Goal: Task Accomplishment & Management: Complete application form

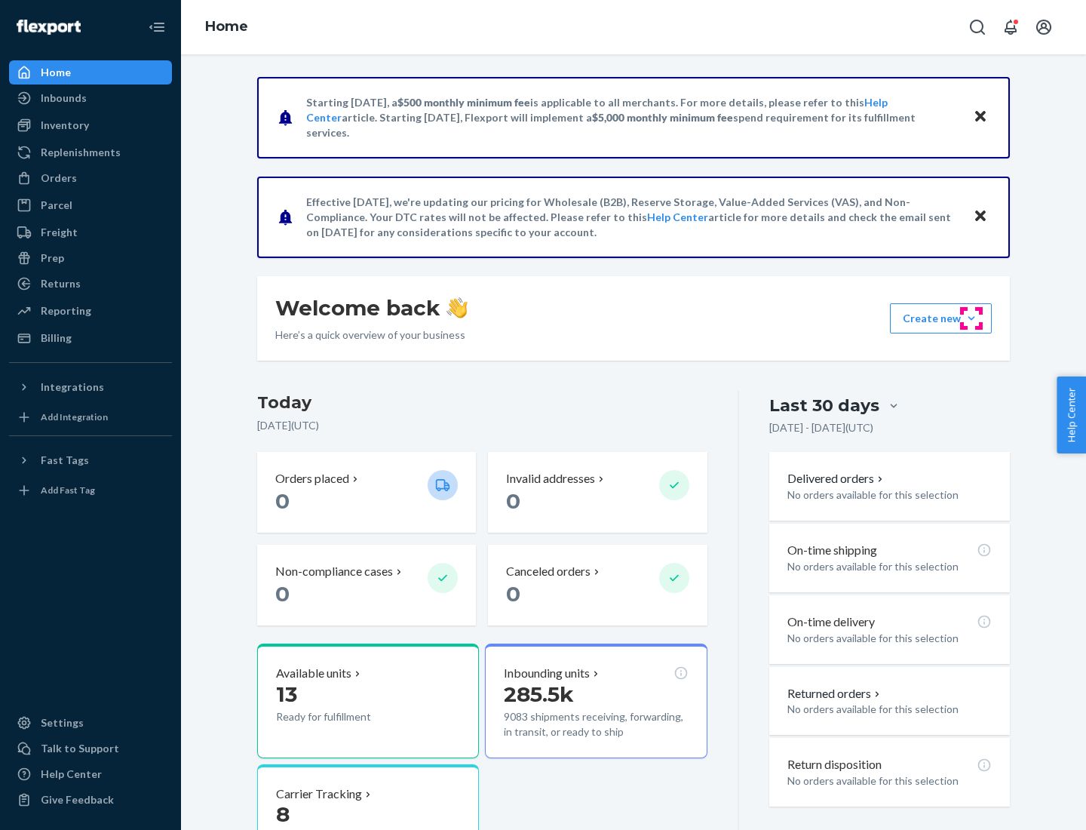
click at [971, 318] on button "Create new Create new inbound Create new order Create new product" at bounding box center [941, 318] width 102 height 30
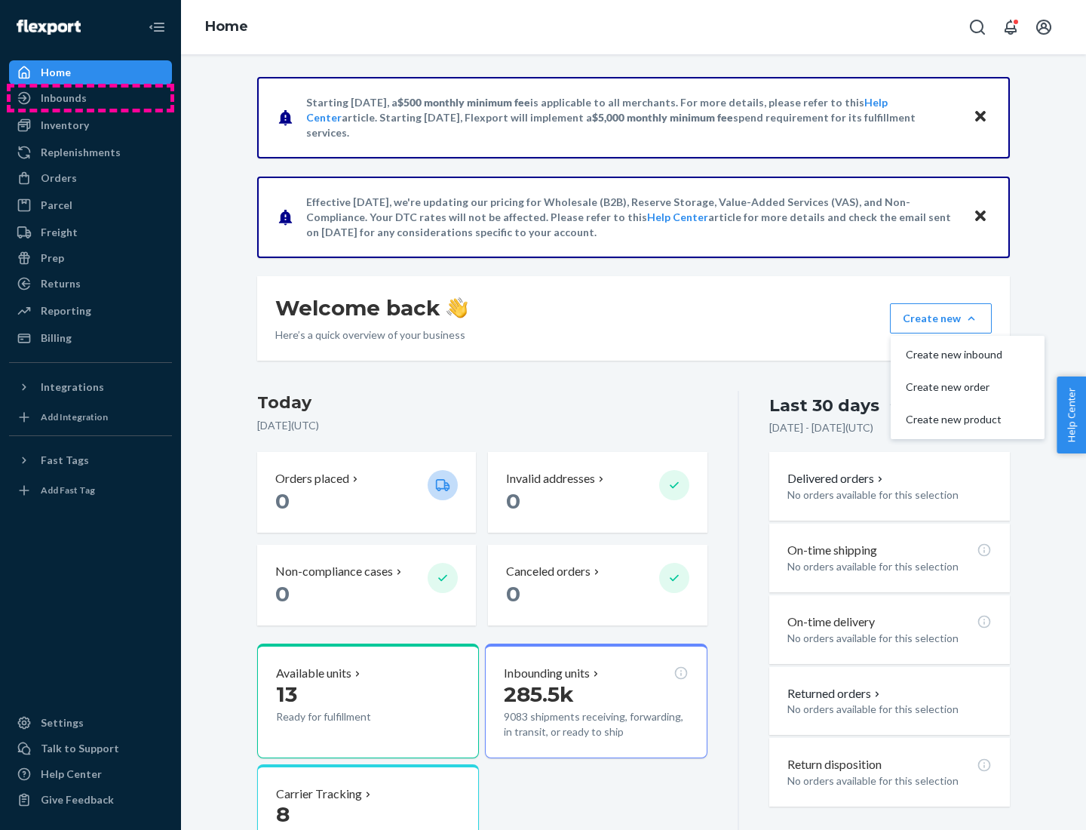
click at [90, 98] on div "Inbounds" at bounding box center [91, 97] width 160 height 21
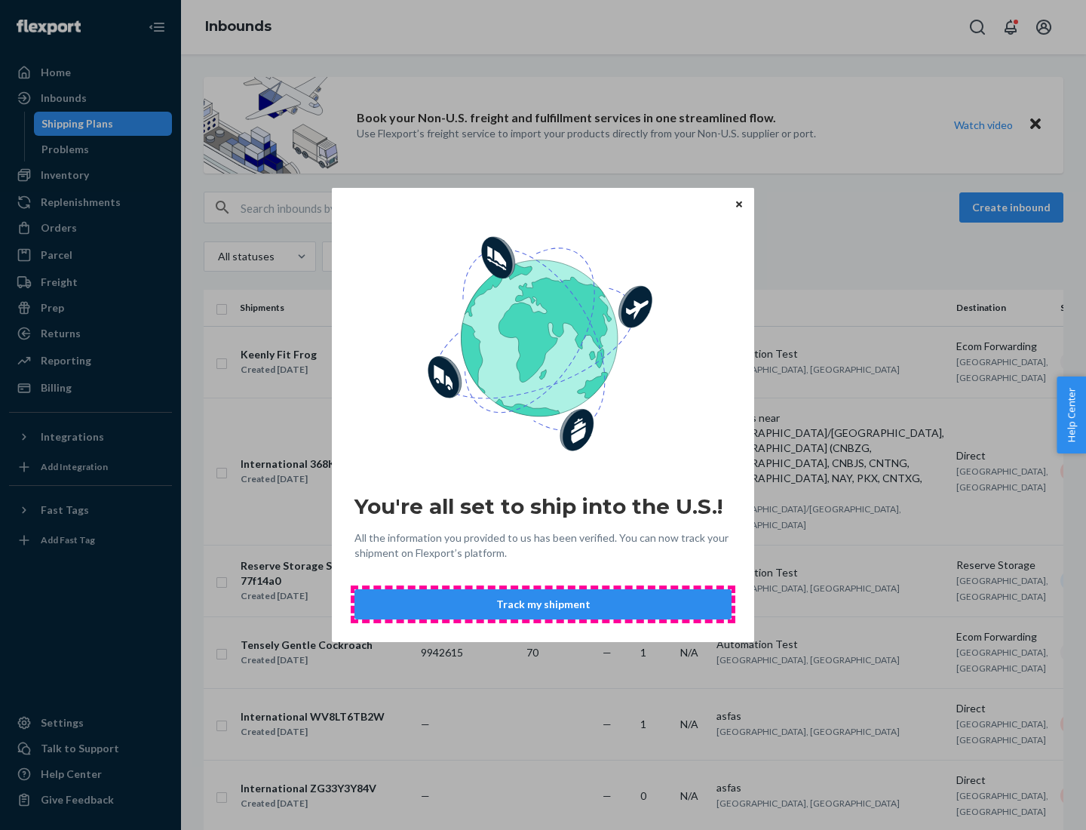
click at [543, 604] on button "Track my shipment" at bounding box center [542, 604] width 377 height 30
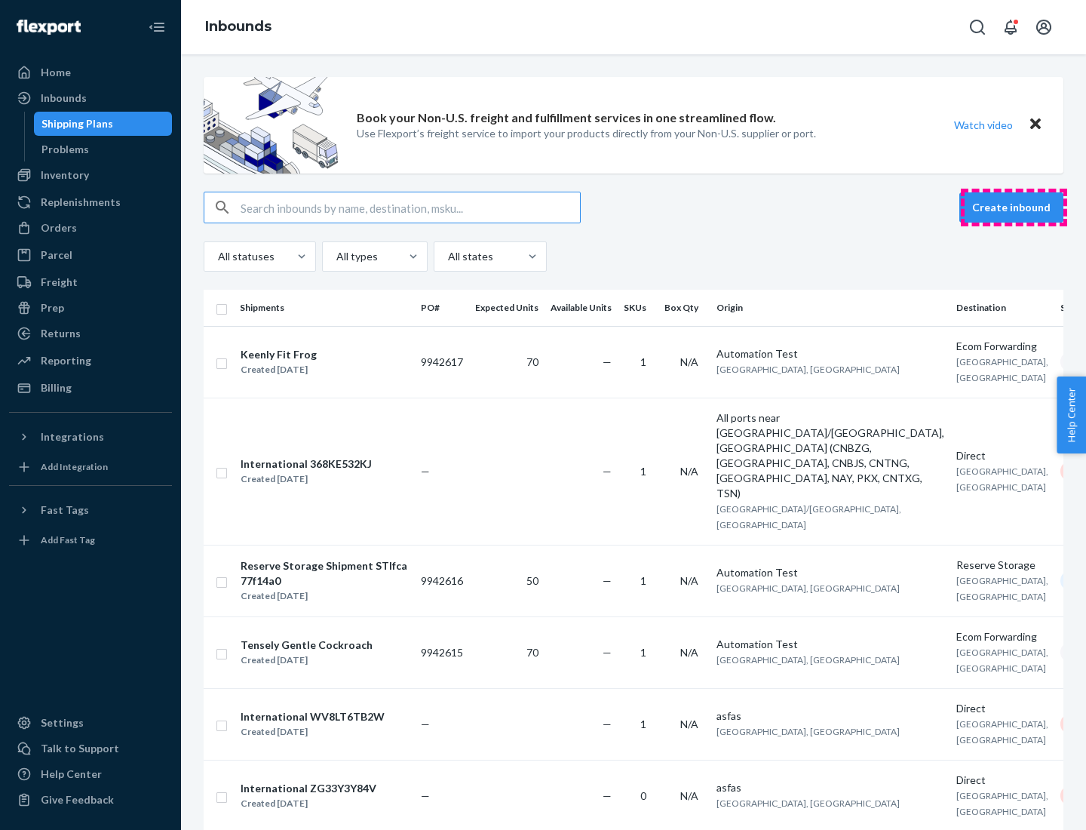
click at [1014, 207] on button "Create inbound" at bounding box center [1011, 207] width 104 height 30
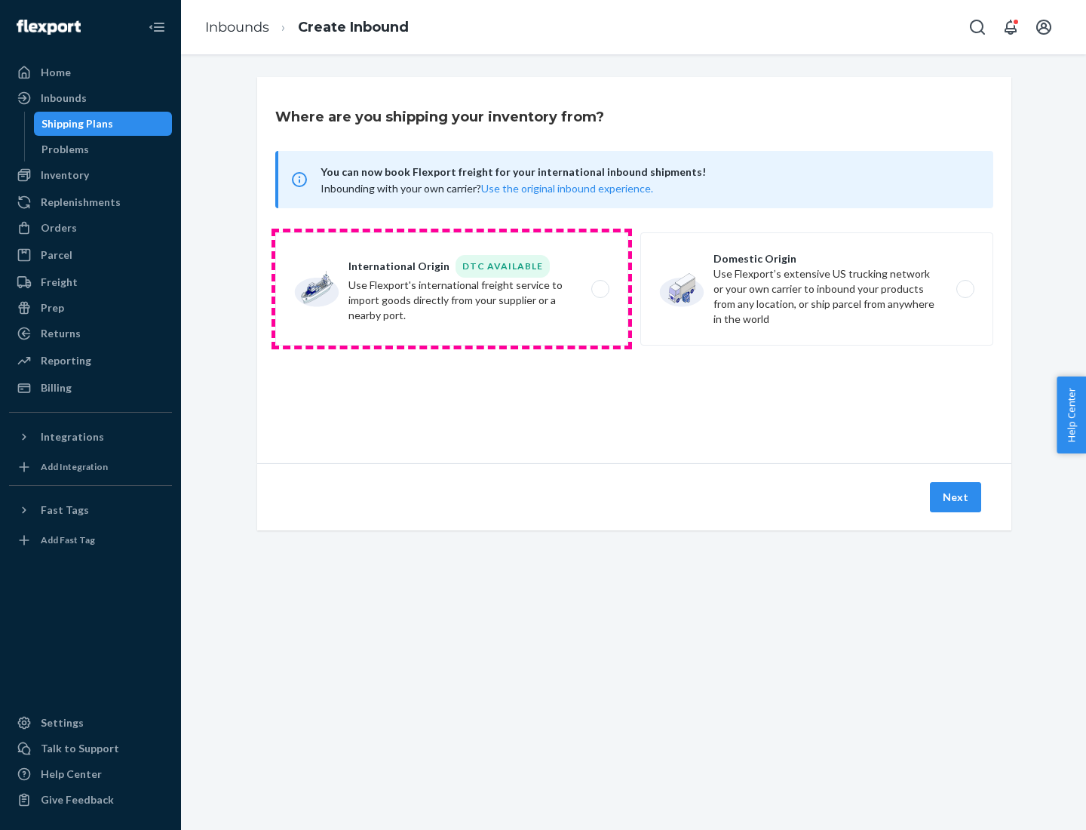
click at [452, 289] on label "International Origin DTC Available Use Flexport's international freight service…" at bounding box center [451, 288] width 353 height 113
click at [600, 289] on input "International Origin DTC Available Use Flexport's international freight service…" at bounding box center [605, 289] width 10 height 10
radio input "true"
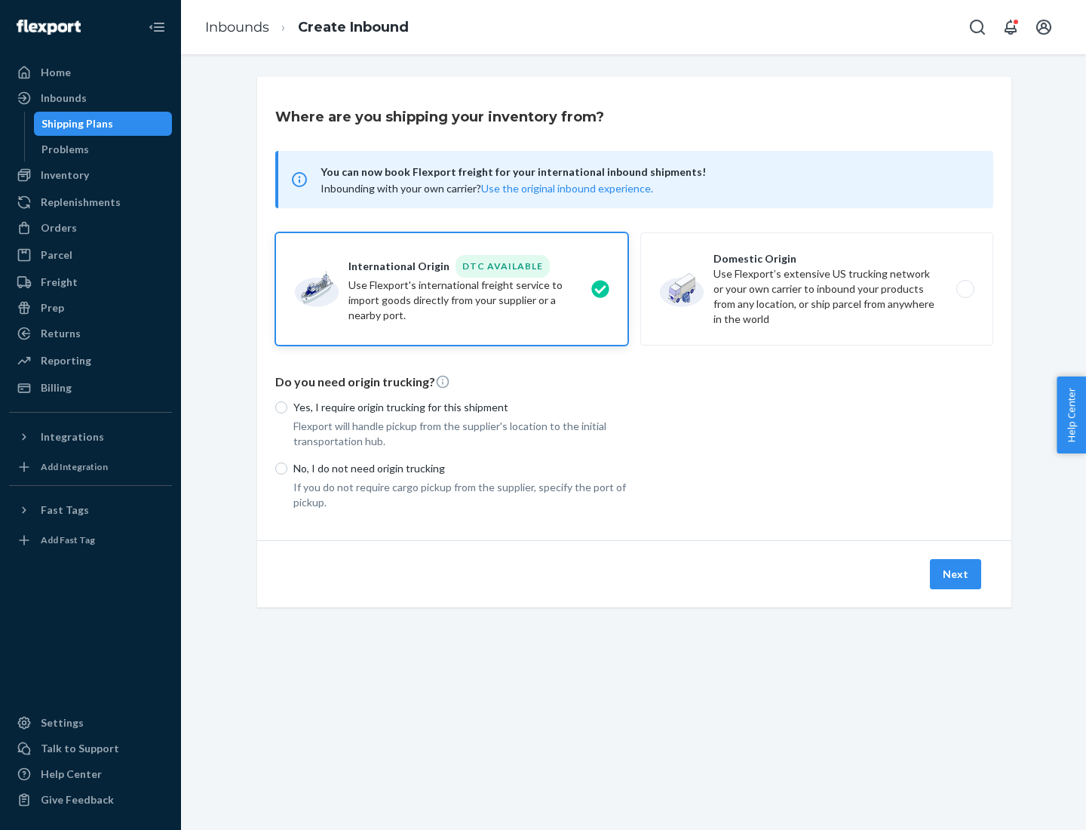
click at [461, 468] on p "No, I do not need origin trucking" at bounding box center [460, 468] width 335 height 15
click at [287, 468] on input "No, I do not need origin trucking" at bounding box center [281, 468] width 12 height 12
radio input "true"
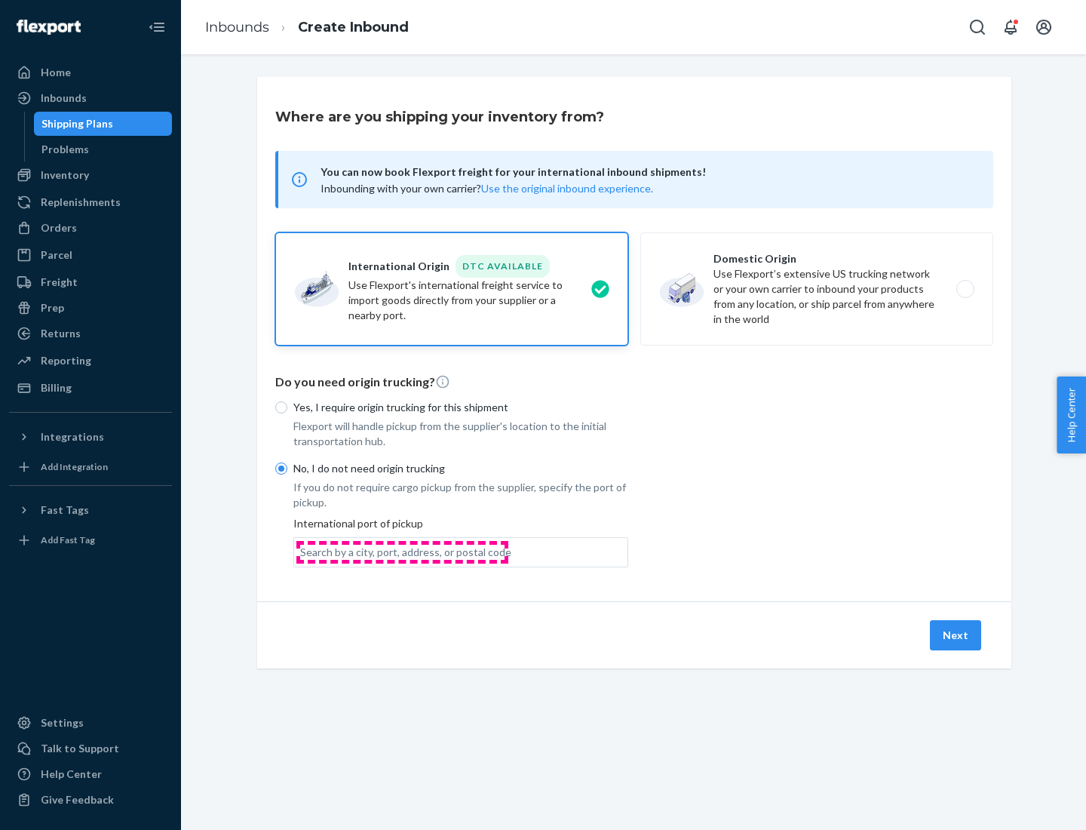
click at [402, 551] on div "Search by a city, port, address, or postal code" at bounding box center [405, 552] width 211 height 15
click at [302, 551] on input "Search by a city, port, address, or postal code" at bounding box center [301, 552] width 2 height 15
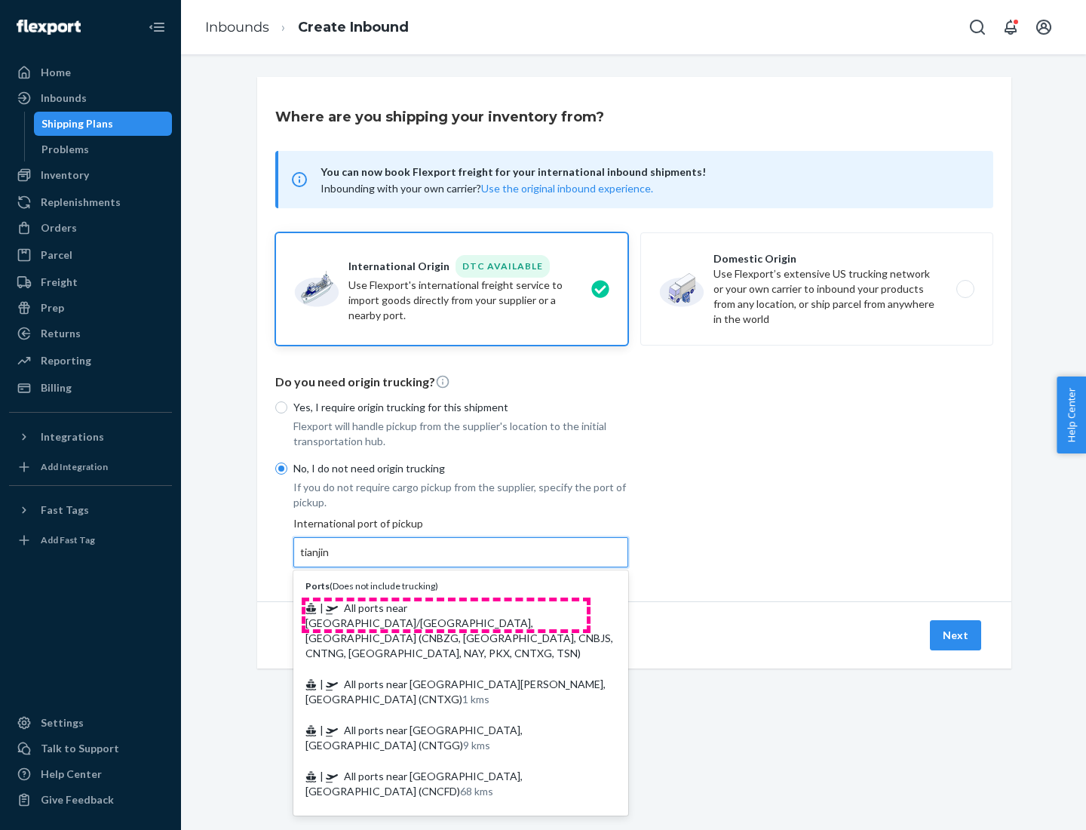
click at [446, 607] on span "| All ports near [GEOGRAPHIC_DATA]/[GEOGRAPHIC_DATA], [GEOGRAPHIC_DATA] (CNBZG,…" at bounding box center [459, 630] width 308 height 58
click at [331, 560] on input "tianjin" at bounding box center [315, 552] width 31 height 15
type input "All ports near [GEOGRAPHIC_DATA]/[GEOGRAPHIC_DATA], [GEOGRAPHIC_DATA] (CNBZG, […"
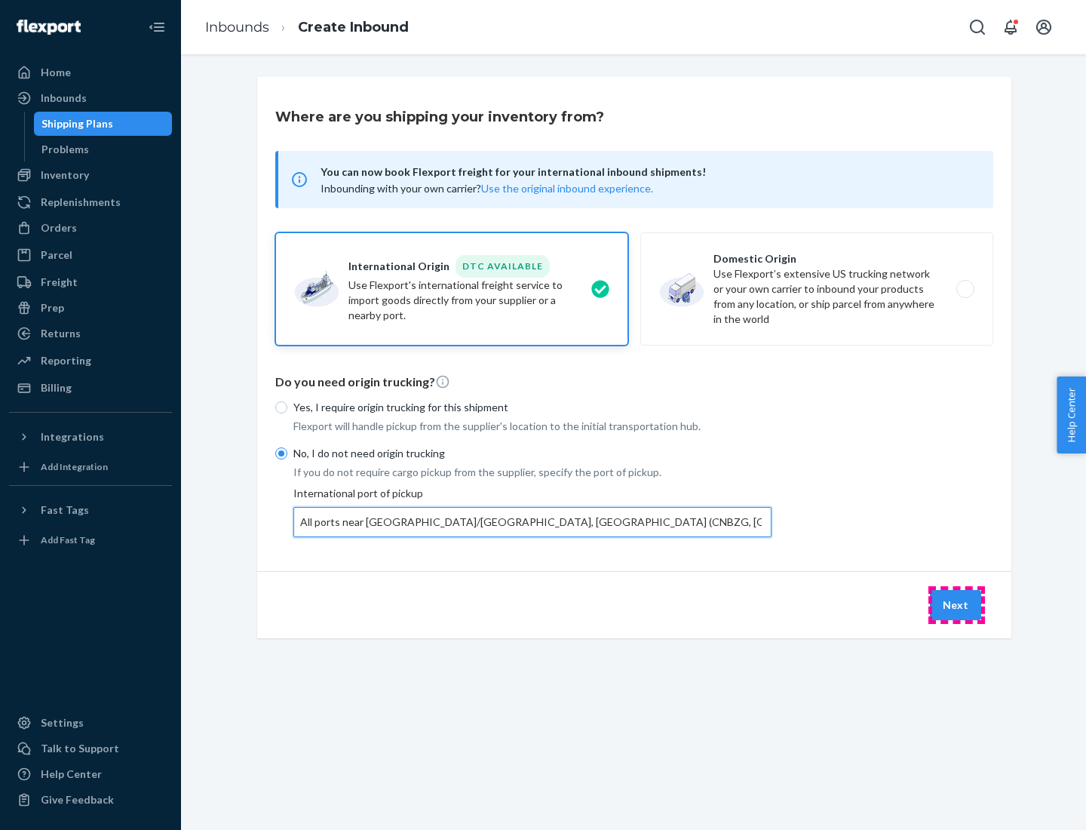
click at [956, 604] on button "Next" at bounding box center [955, 605] width 51 height 30
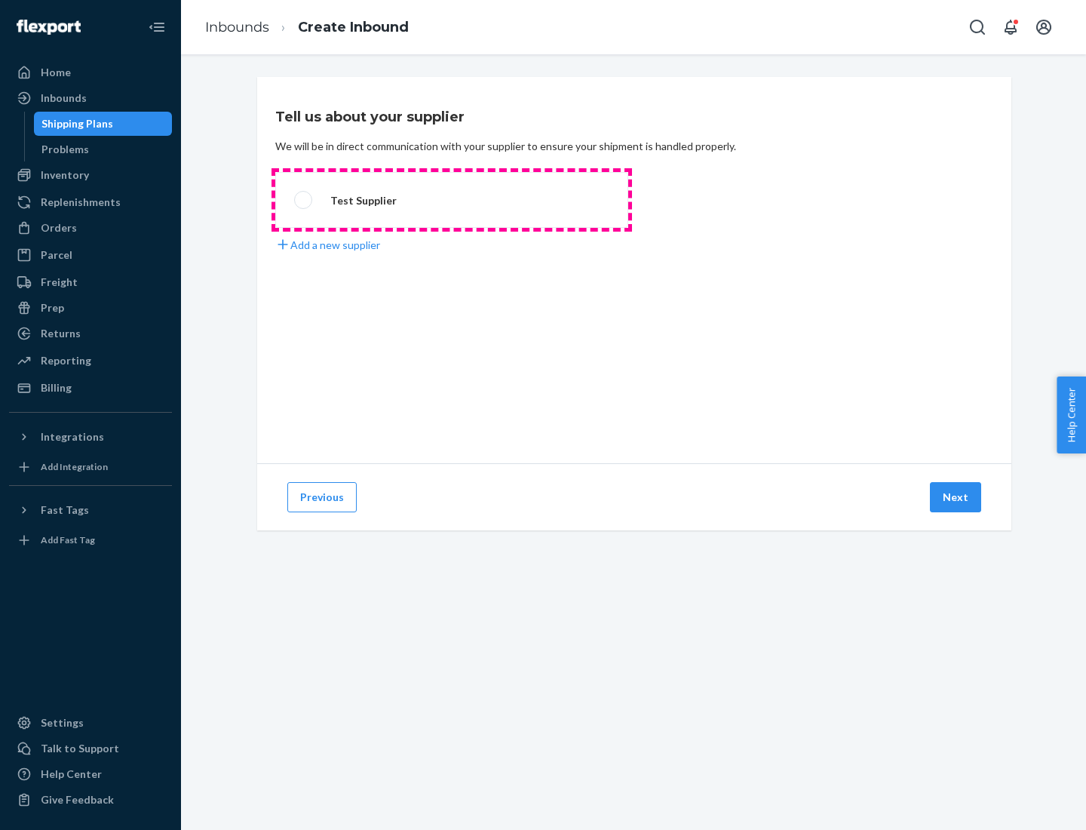
click at [452, 200] on label "Test Supplier" at bounding box center [451, 200] width 353 height 56
click at [304, 200] on input "Test Supplier" at bounding box center [299, 200] width 10 height 10
radio input "true"
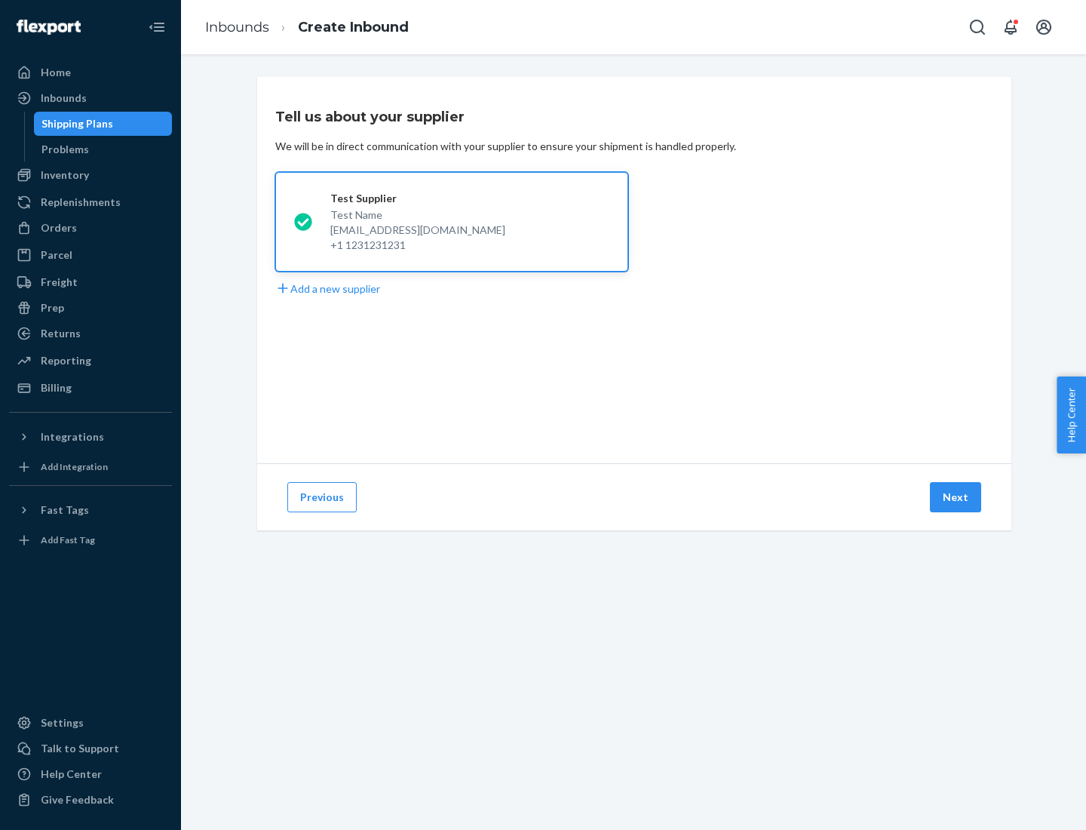
click at [956, 497] on button "Next" at bounding box center [955, 497] width 51 height 30
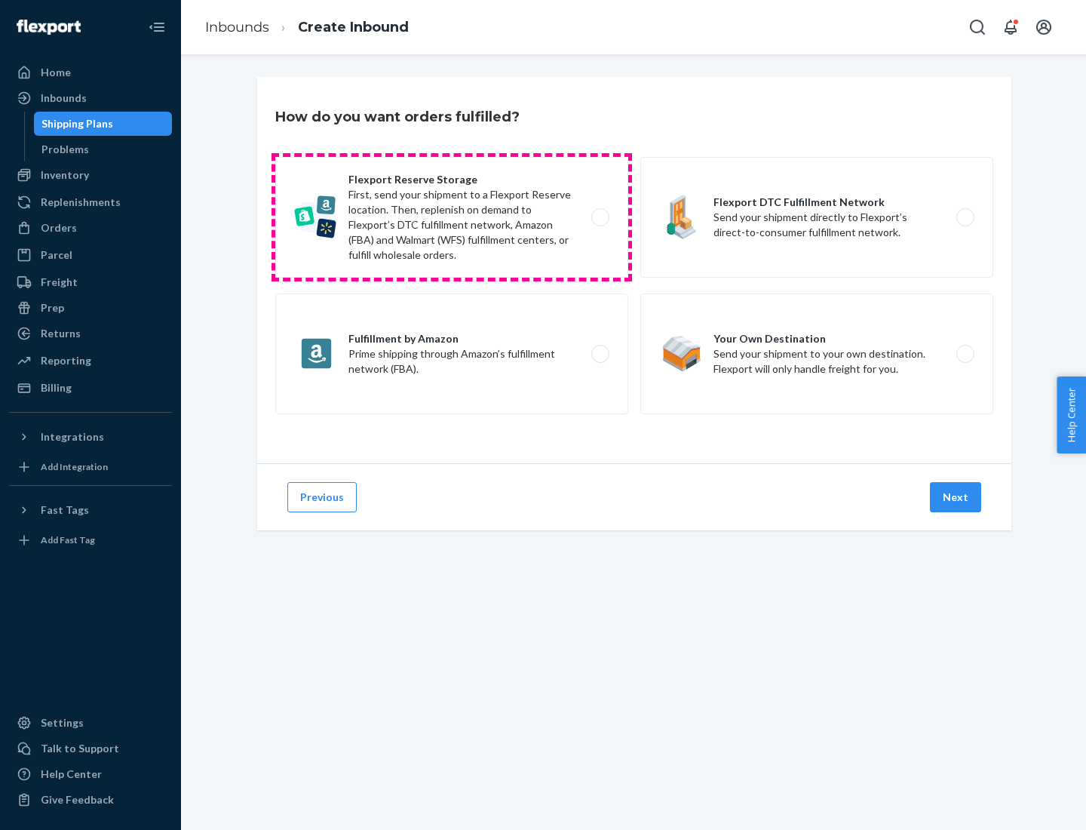
click at [452, 217] on label "Flexport Reserve Storage First, send your shipment to a Flexport Reserve locati…" at bounding box center [451, 217] width 353 height 121
click at [600, 217] on input "Flexport Reserve Storage First, send your shipment to a Flexport Reserve locati…" at bounding box center [605, 218] width 10 height 10
radio input "true"
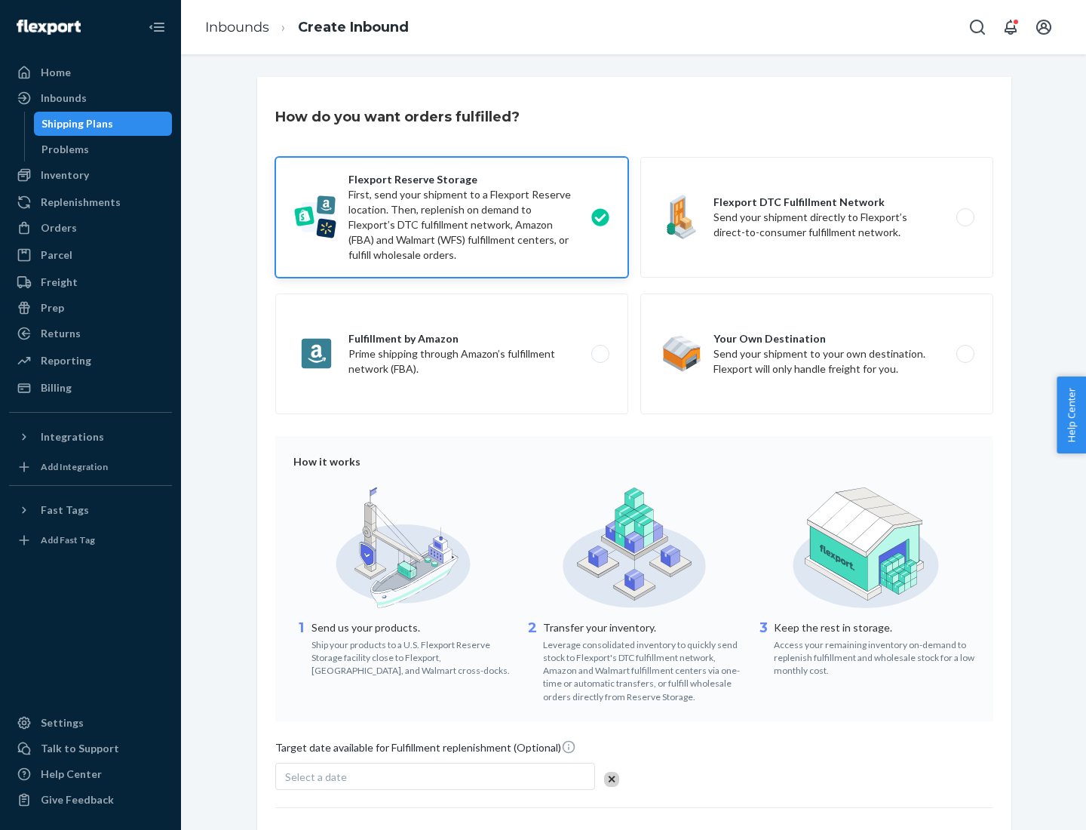
scroll to position [124, 0]
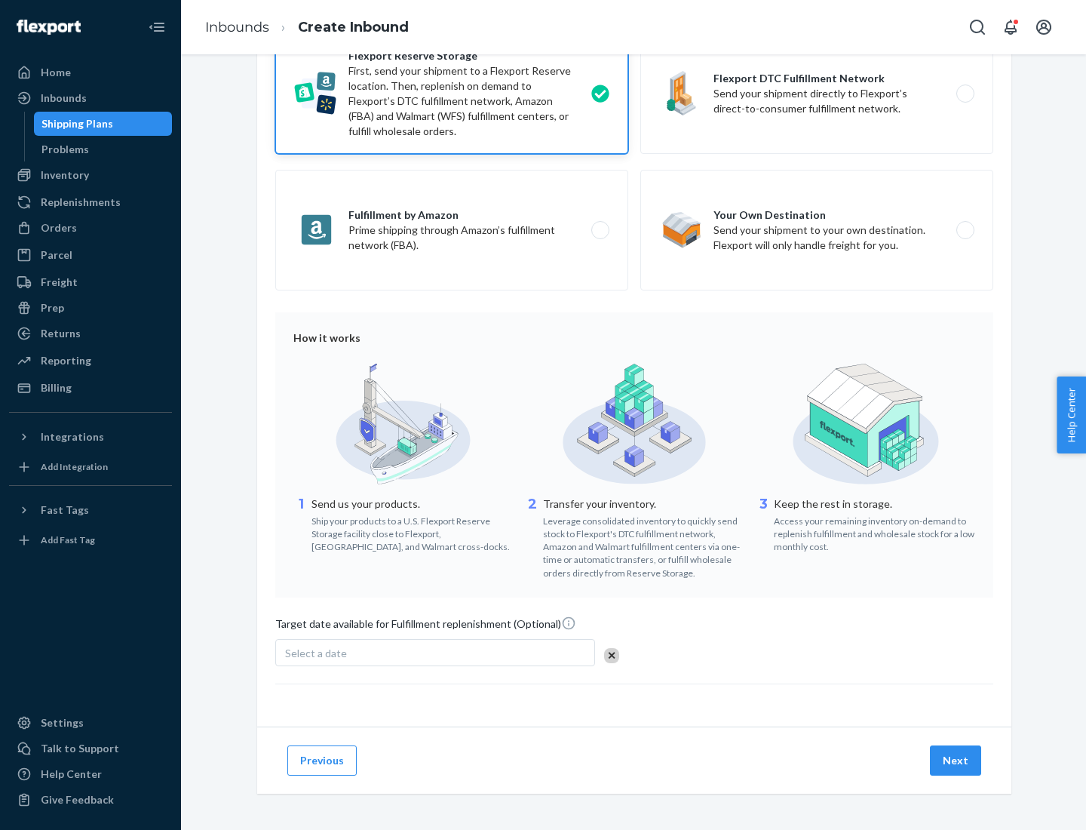
click at [956, 759] on button "Next" at bounding box center [955, 760] width 51 height 30
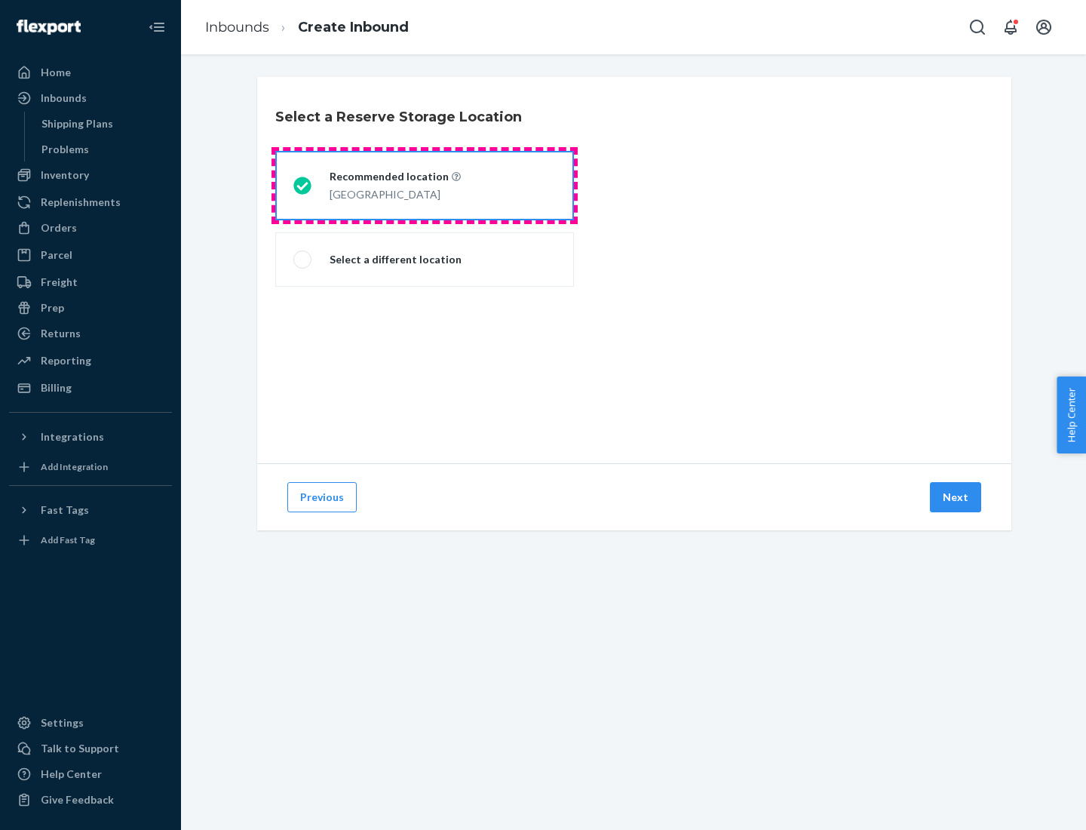
click at [425, 186] on div "[GEOGRAPHIC_DATA]" at bounding box center [395, 193] width 131 height 18
click at [303, 186] on input "Recommended location [GEOGRAPHIC_DATA]" at bounding box center [298, 186] width 10 height 10
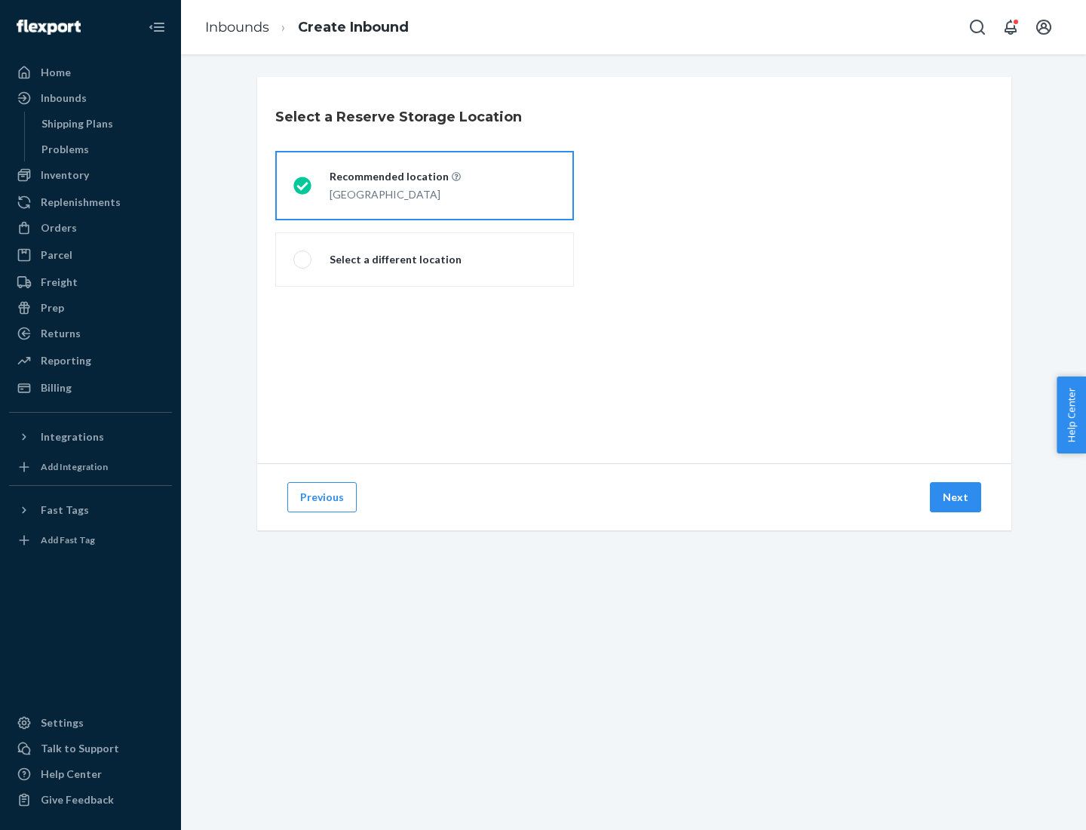
click at [956, 497] on button "Next" at bounding box center [955, 497] width 51 height 30
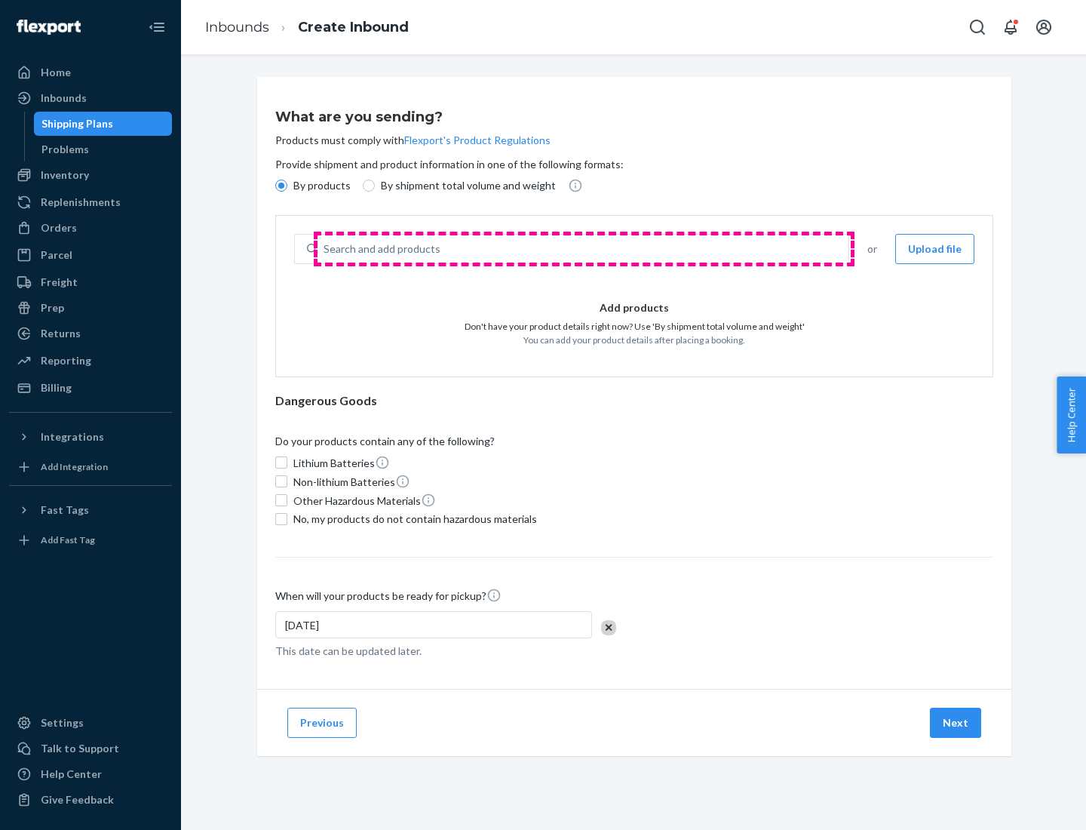
click at [584, 249] on div "Search and add products" at bounding box center [582, 248] width 531 height 27
click at [325, 249] on input "Search and add products" at bounding box center [325, 248] width 2 height 15
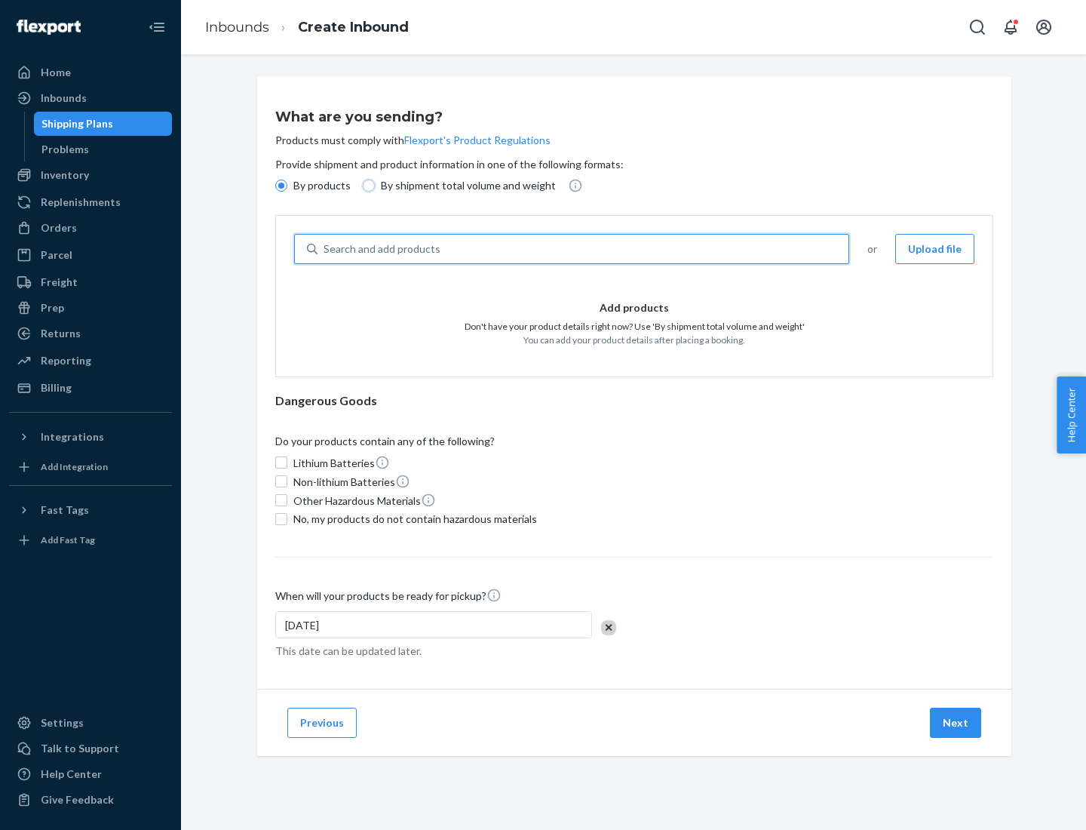
click at [367, 186] on input "By shipment total volume and weight" at bounding box center [369, 185] width 12 height 12
radio input "true"
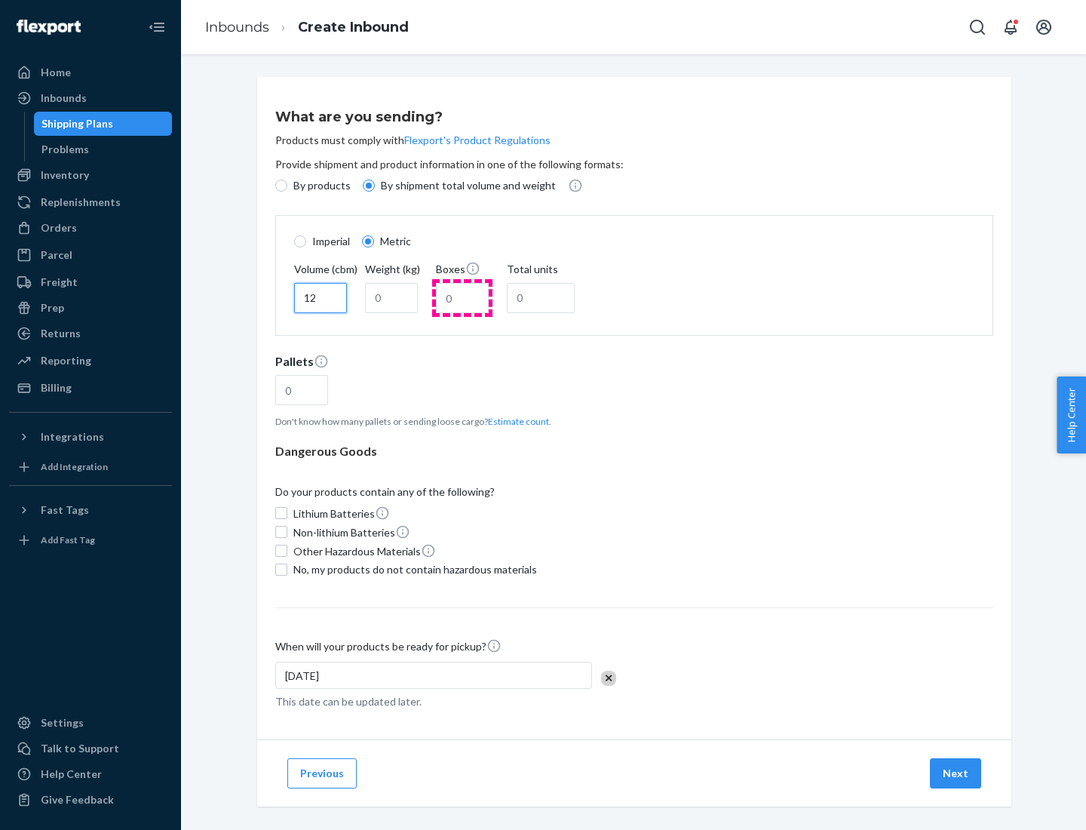
type input "12"
type input "22"
type input "222"
type input "121"
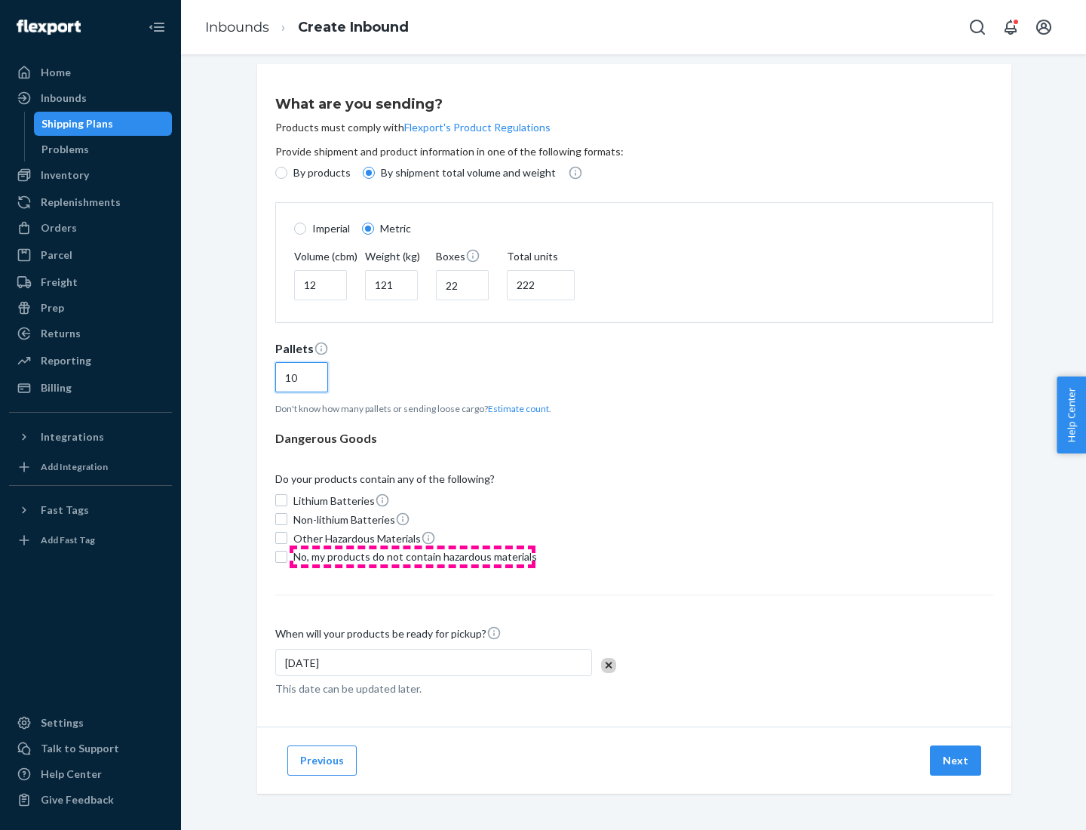
type input "10"
click at [413, 556] on span "No, my products do not contain hazardous materials" at bounding box center [415, 556] width 244 height 15
click at [287, 556] on input "No, my products do not contain hazardous materials" at bounding box center [281, 557] width 12 height 12
checkbox input "true"
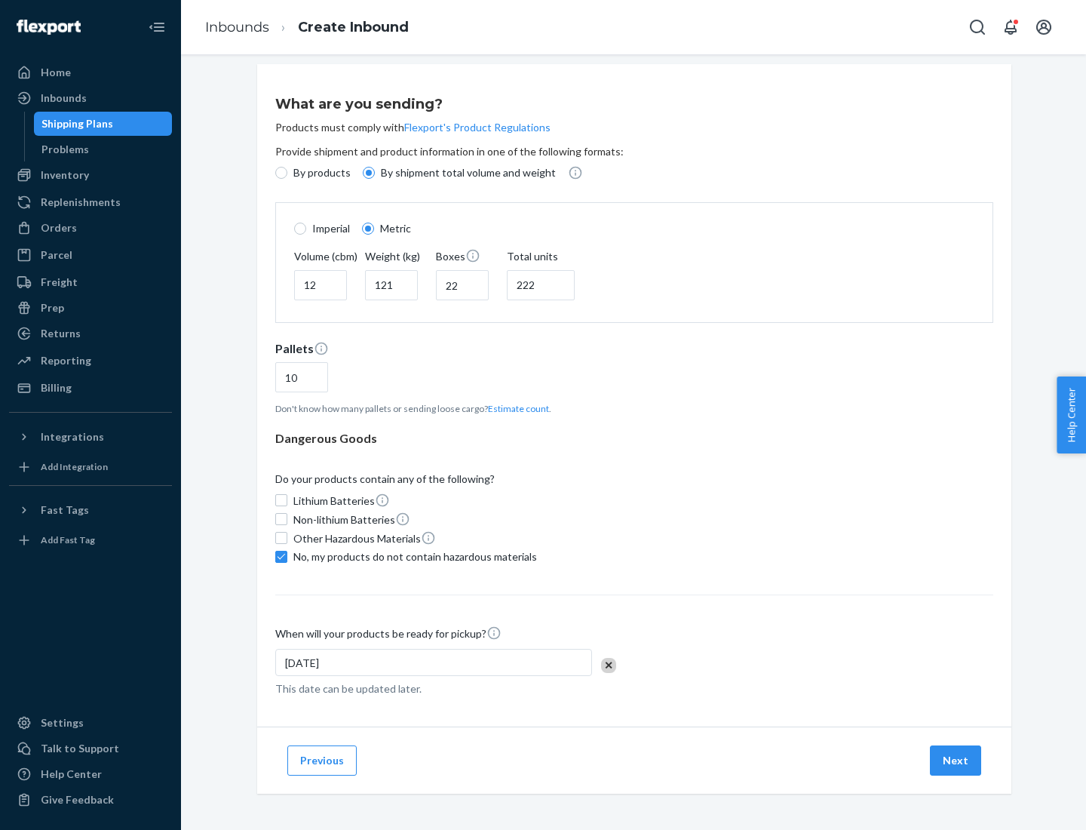
click at [956, 759] on button "Next" at bounding box center [955, 760] width 51 height 30
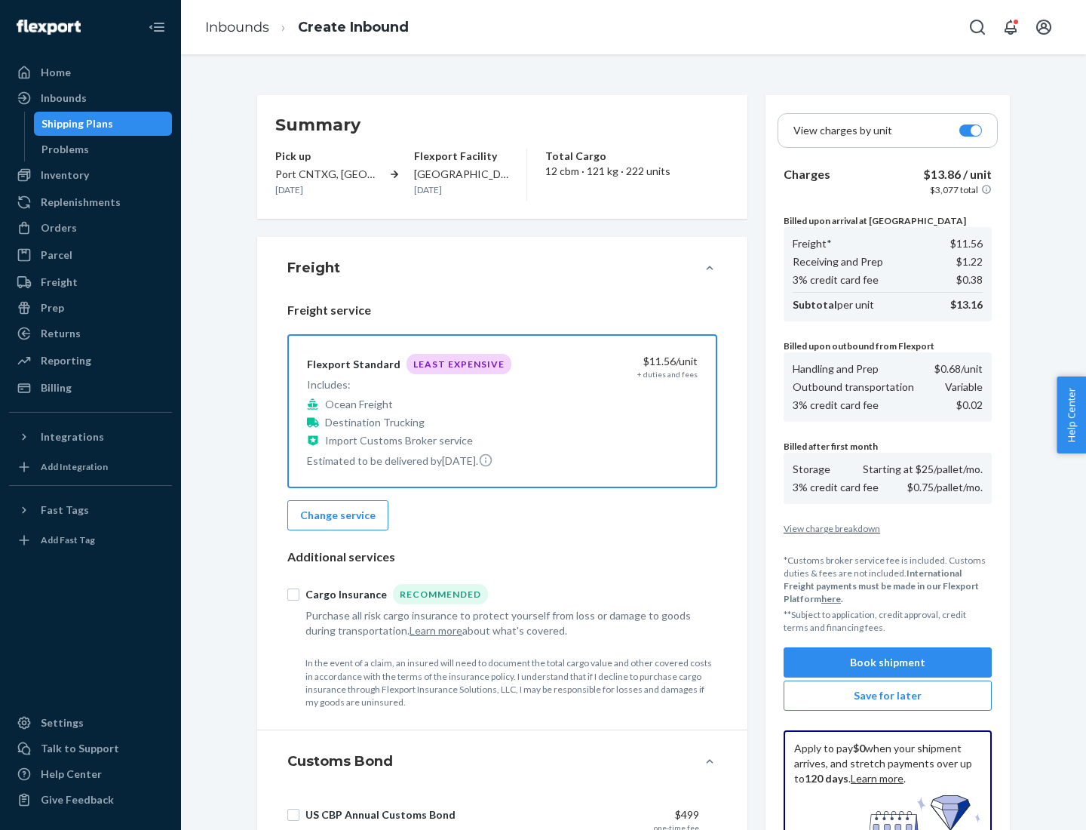
scroll to position [220, 0]
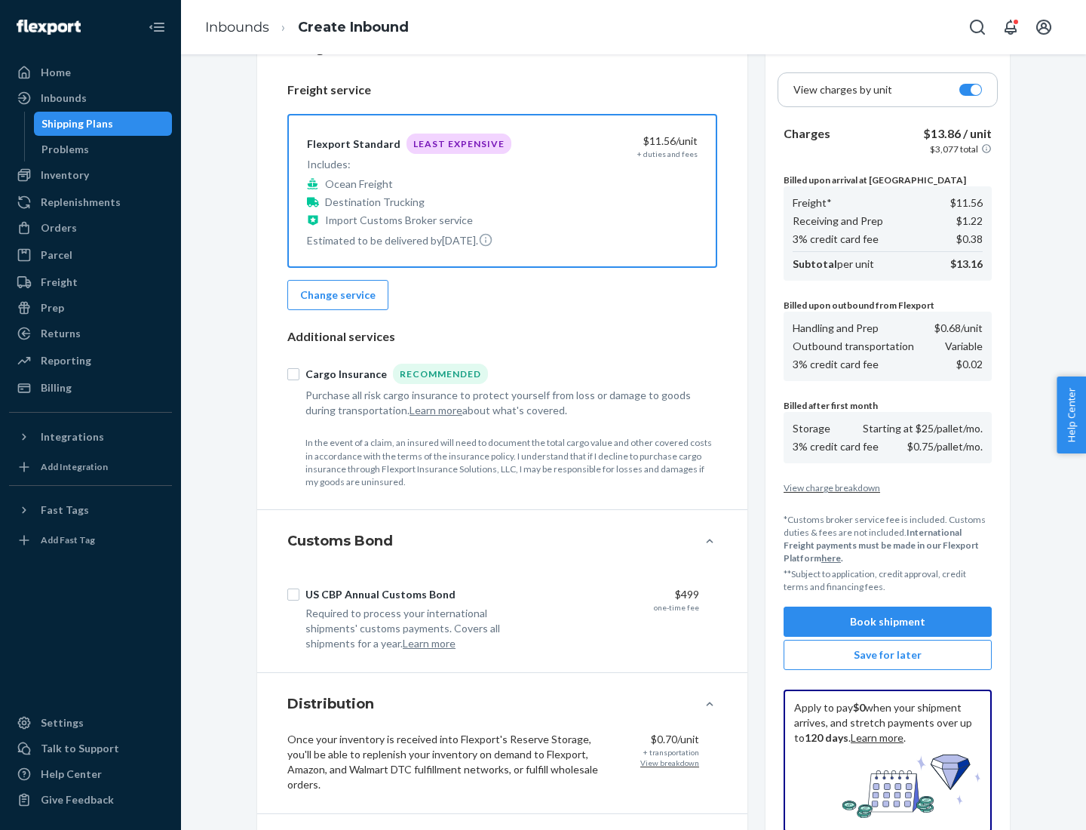
click at [888, 621] on button "Book shipment" at bounding box center [888, 621] width 208 height 30
